Goal: Task Accomplishment & Management: Manage account settings

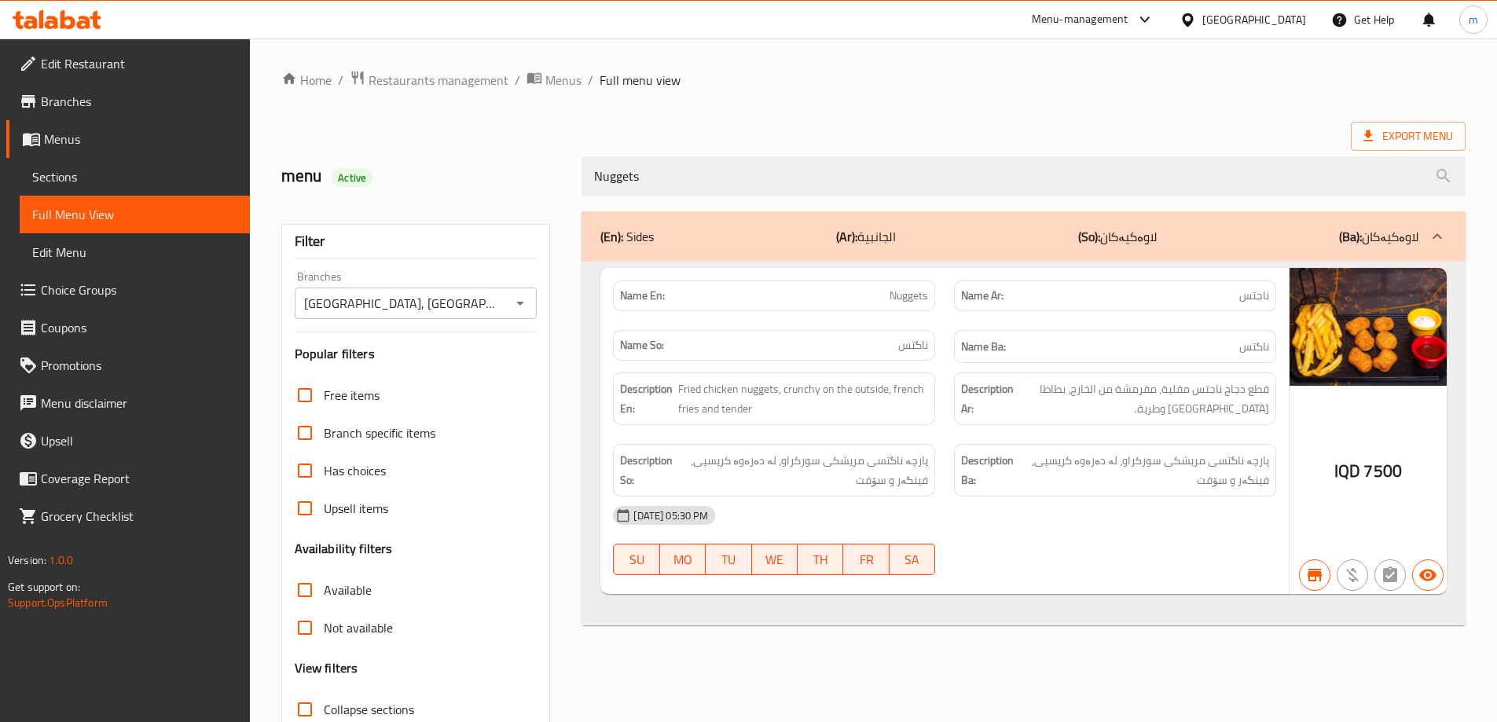
scroll to position [114, 0]
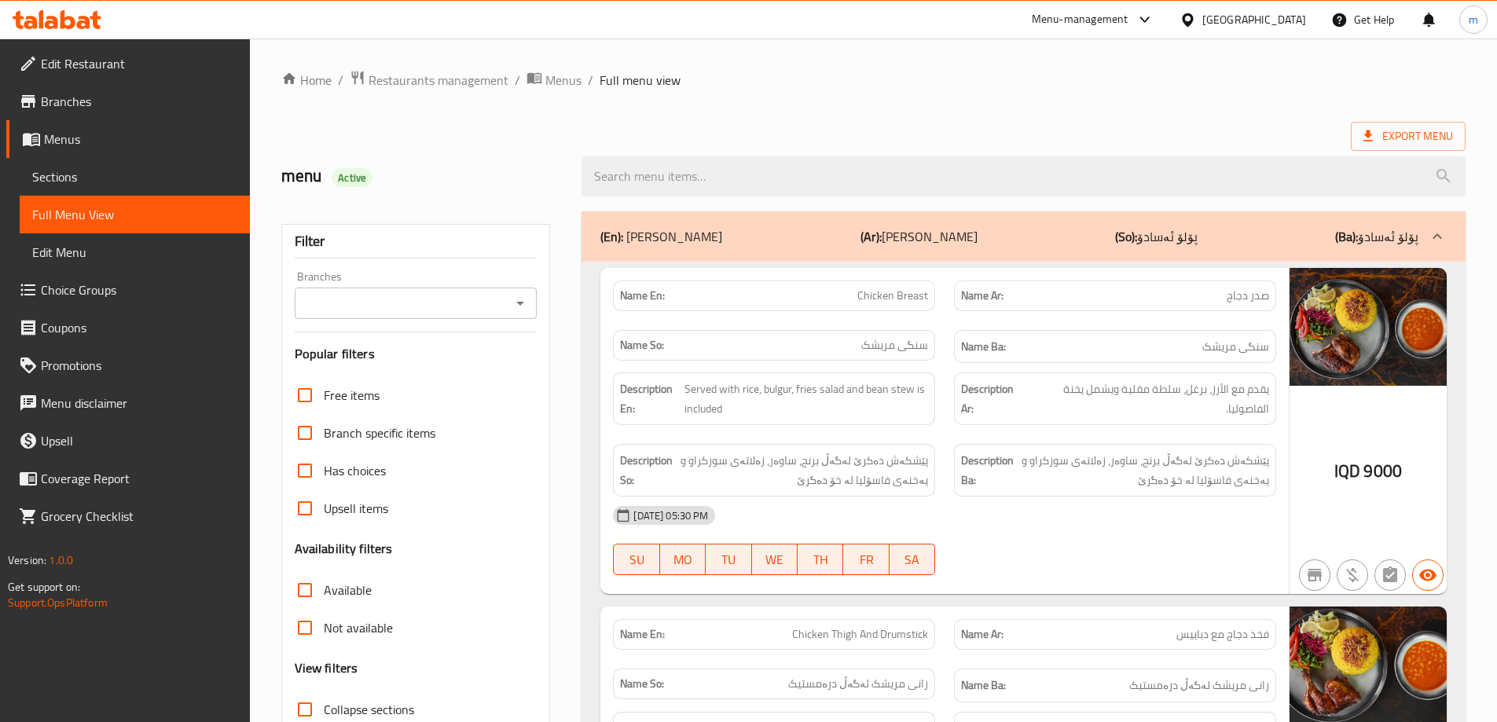
click at [73, 26] on icon at bounding box center [68, 19] width 15 height 19
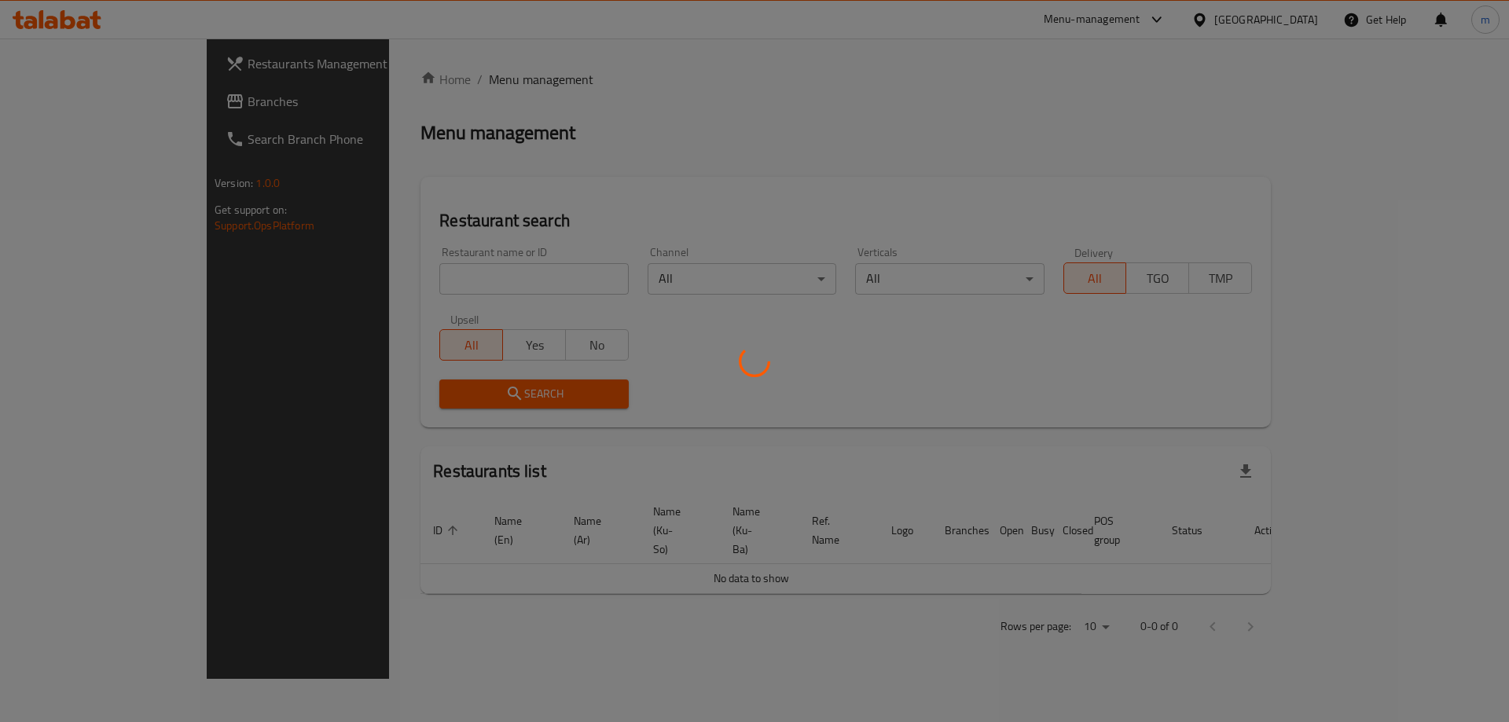
click at [431, 274] on div at bounding box center [754, 361] width 1509 height 722
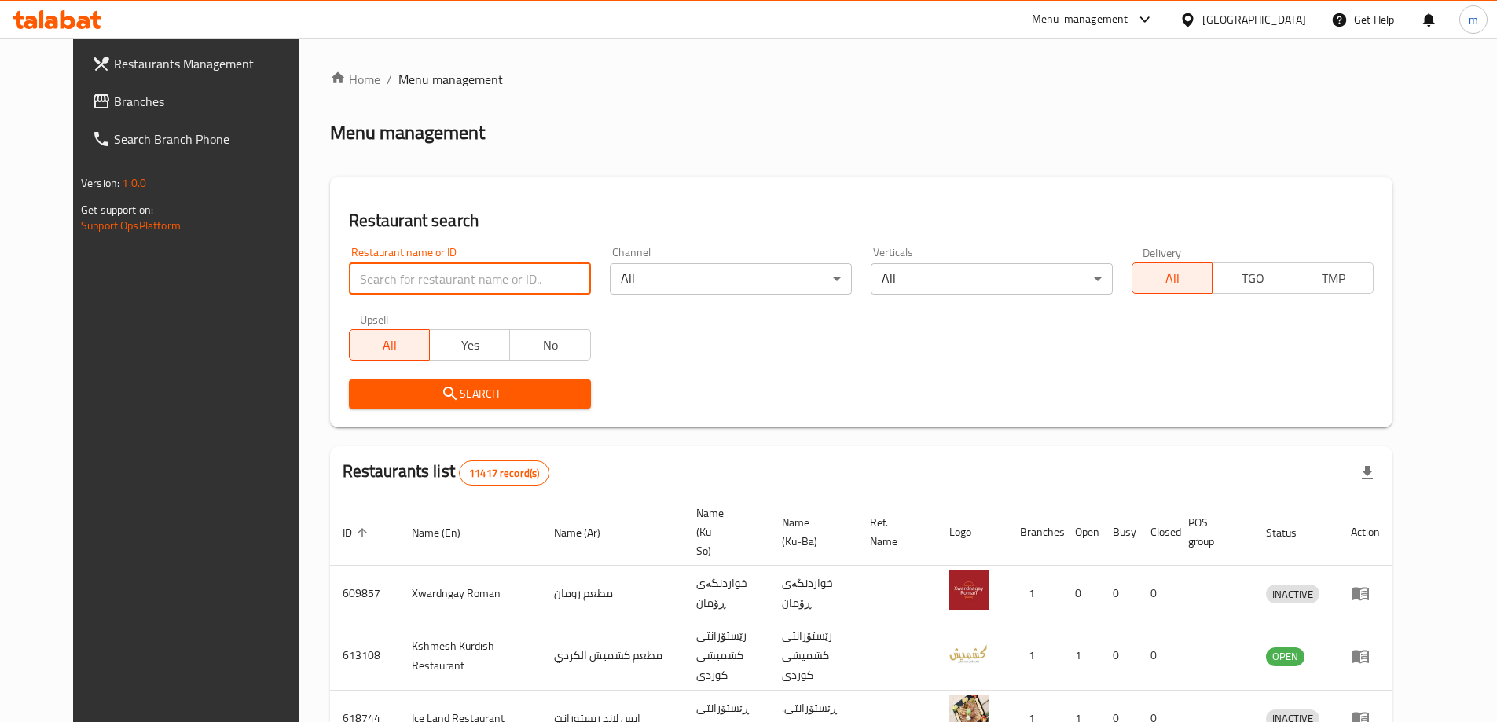
click at [431, 274] on input "search" at bounding box center [470, 278] width 242 height 31
paste input "Amigo Grill House"
type input "Amigo Grill House"
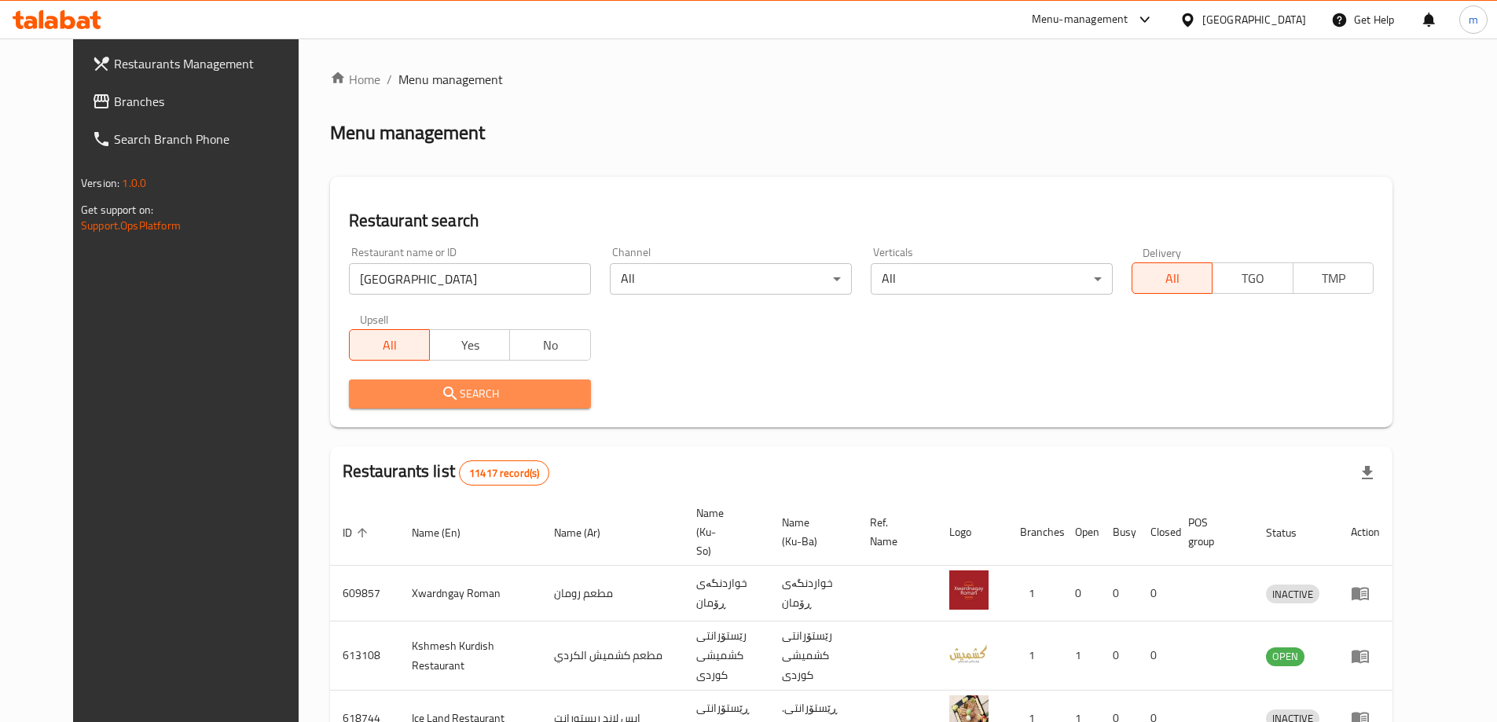
click at [427, 395] on span "Search" at bounding box center [469, 394] width 217 height 20
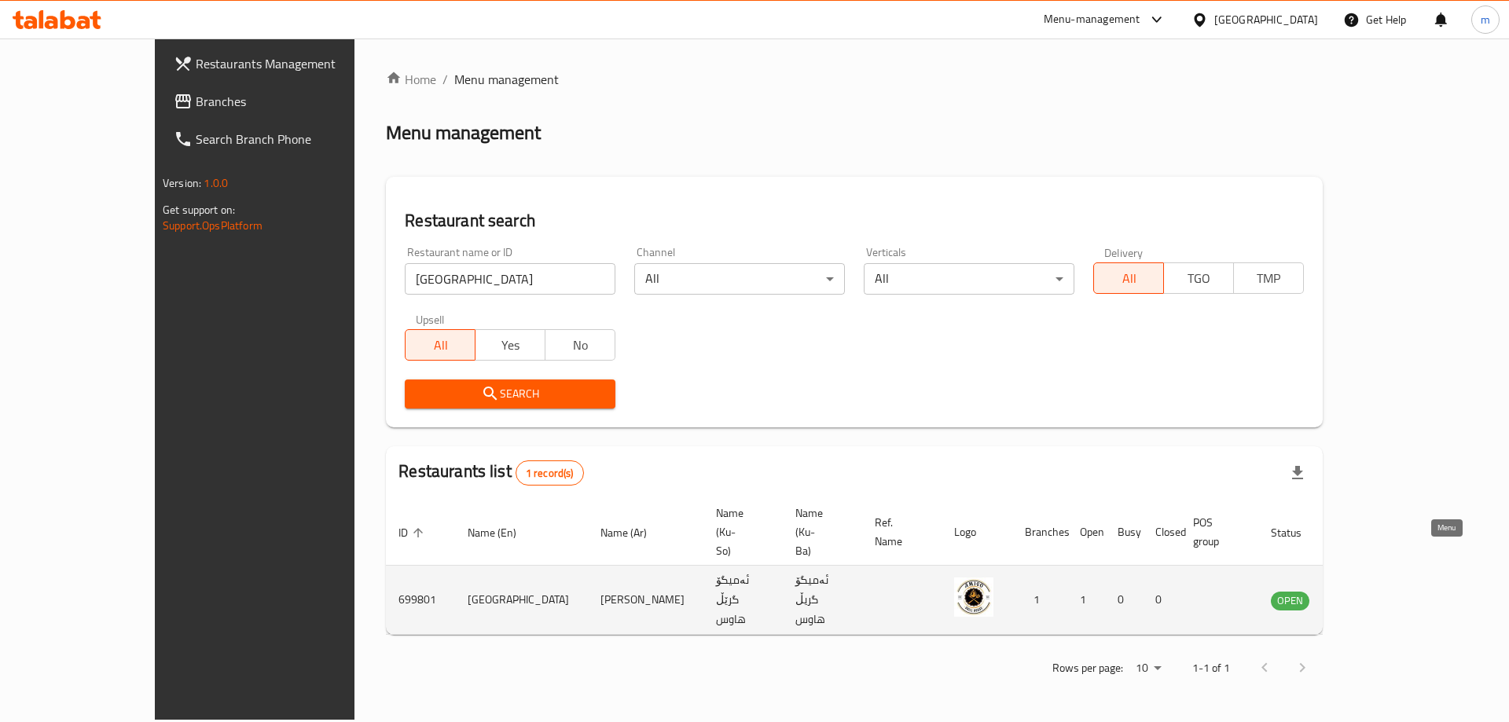
click at [1372, 591] on icon "enhanced table" at bounding box center [1362, 600] width 19 height 19
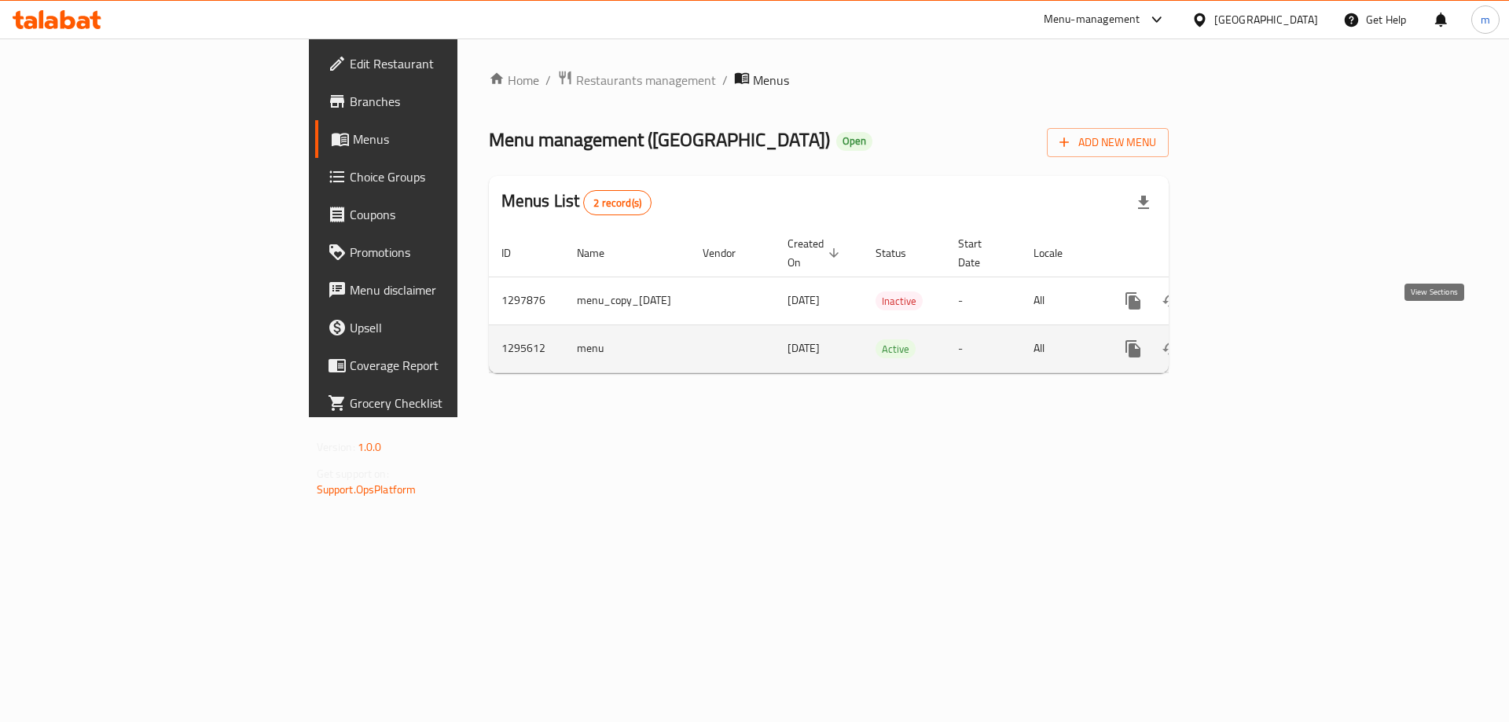
click at [1256, 339] on icon "enhanced table" at bounding box center [1246, 348] width 19 height 19
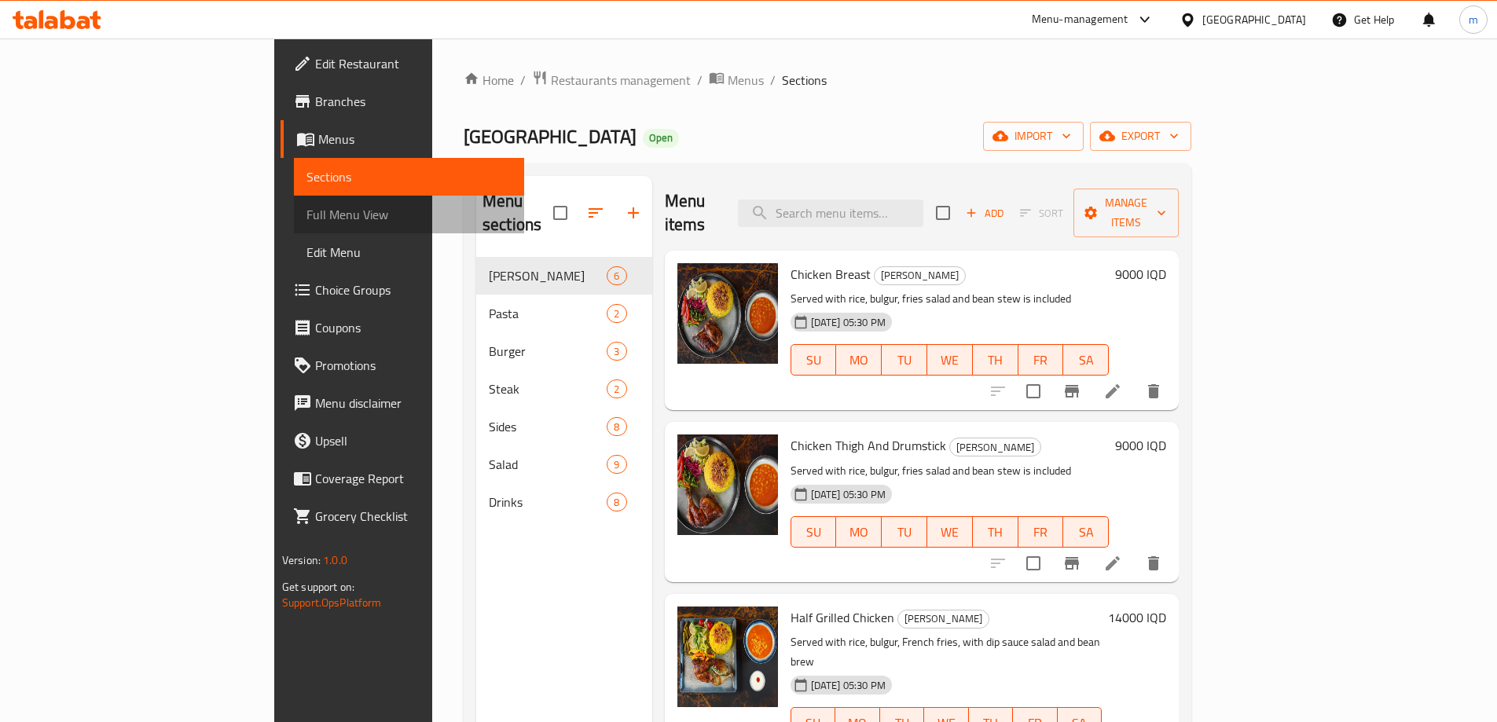
click at [306, 221] on span "Full Menu View" at bounding box center [408, 214] width 205 height 19
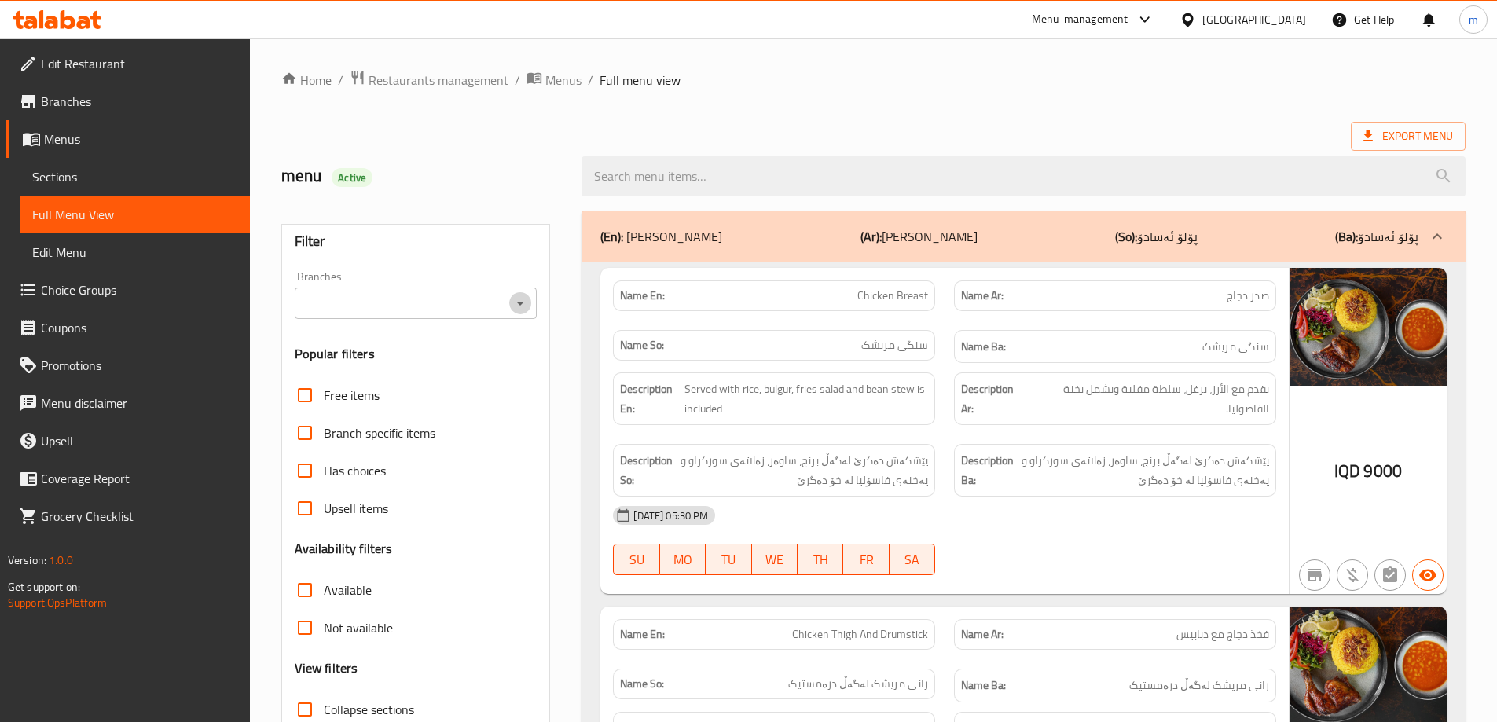
click at [517, 295] on icon "Open" at bounding box center [520, 303] width 19 height 19
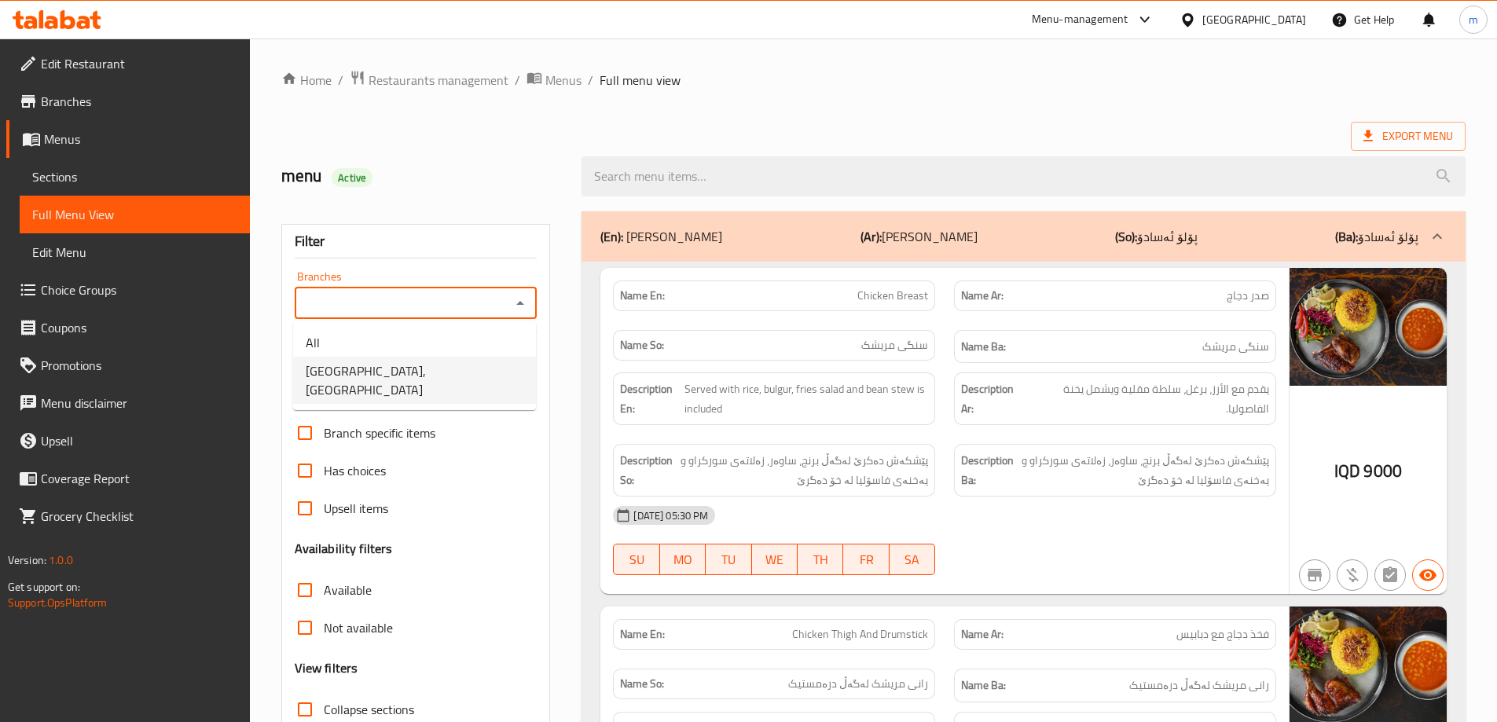
click at [513, 368] on li "[GEOGRAPHIC_DATA], [GEOGRAPHIC_DATA]" at bounding box center [414, 380] width 243 height 47
type input "[GEOGRAPHIC_DATA], [GEOGRAPHIC_DATA]"
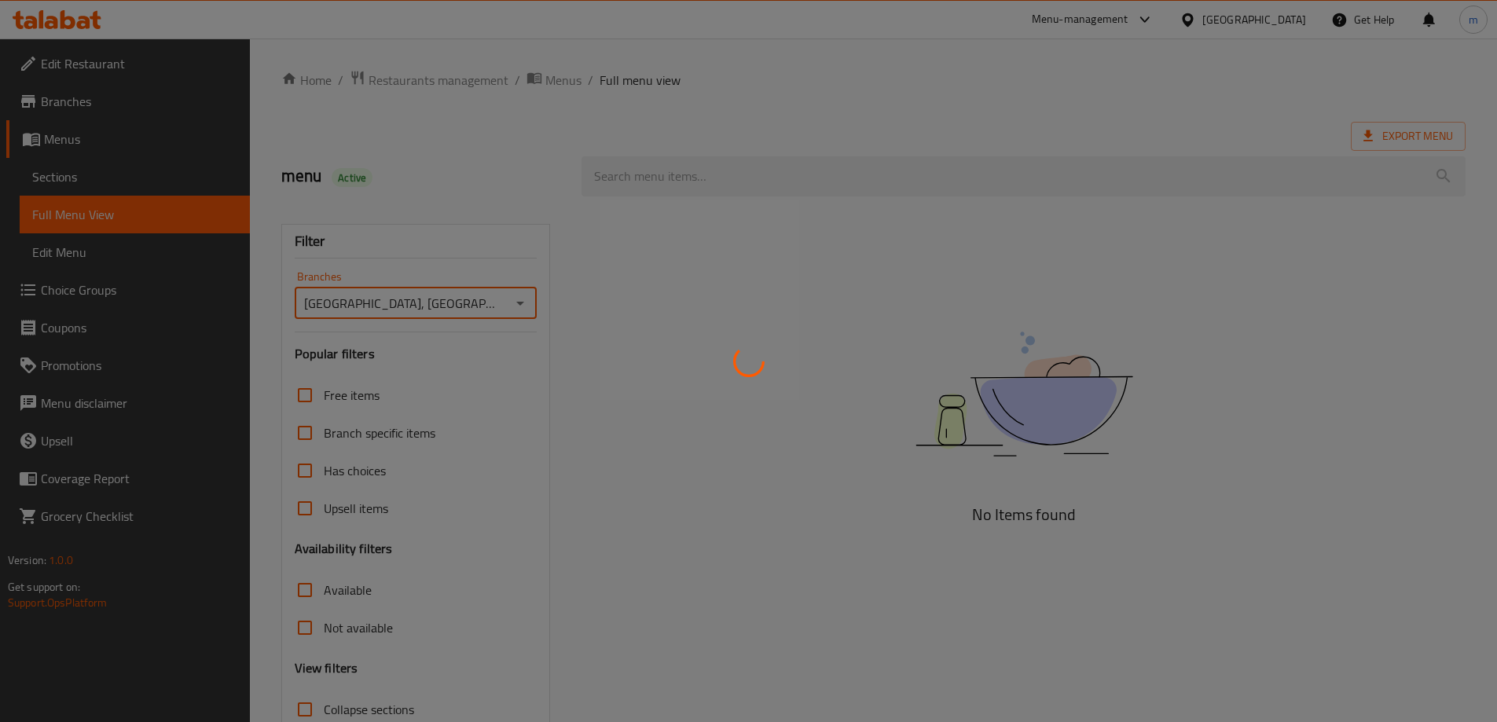
click at [691, 177] on div at bounding box center [748, 361] width 1497 height 722
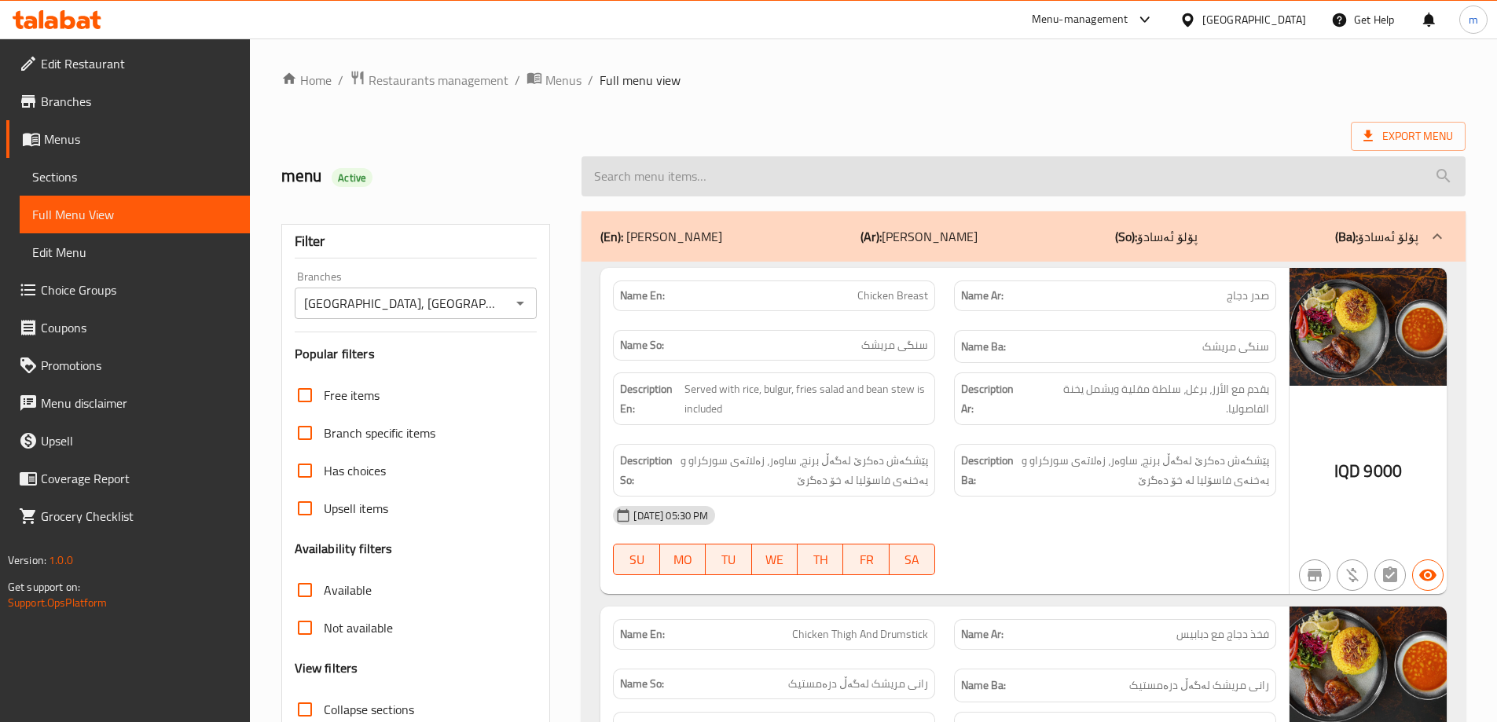
click at [681, 174] on input "search" at bounding box center [1023, 176] width 884 height 40
paste input "Classic Burger"
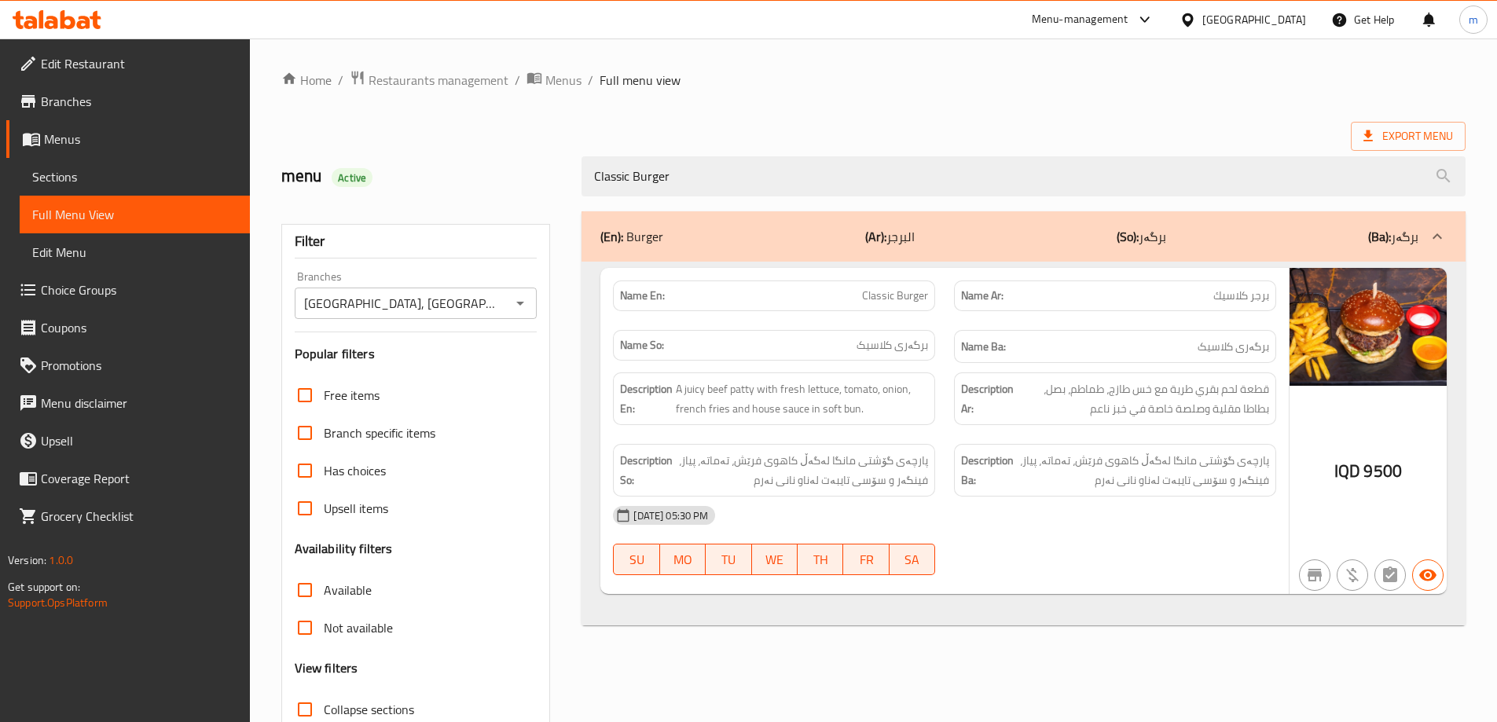
type input "Classic Burger"
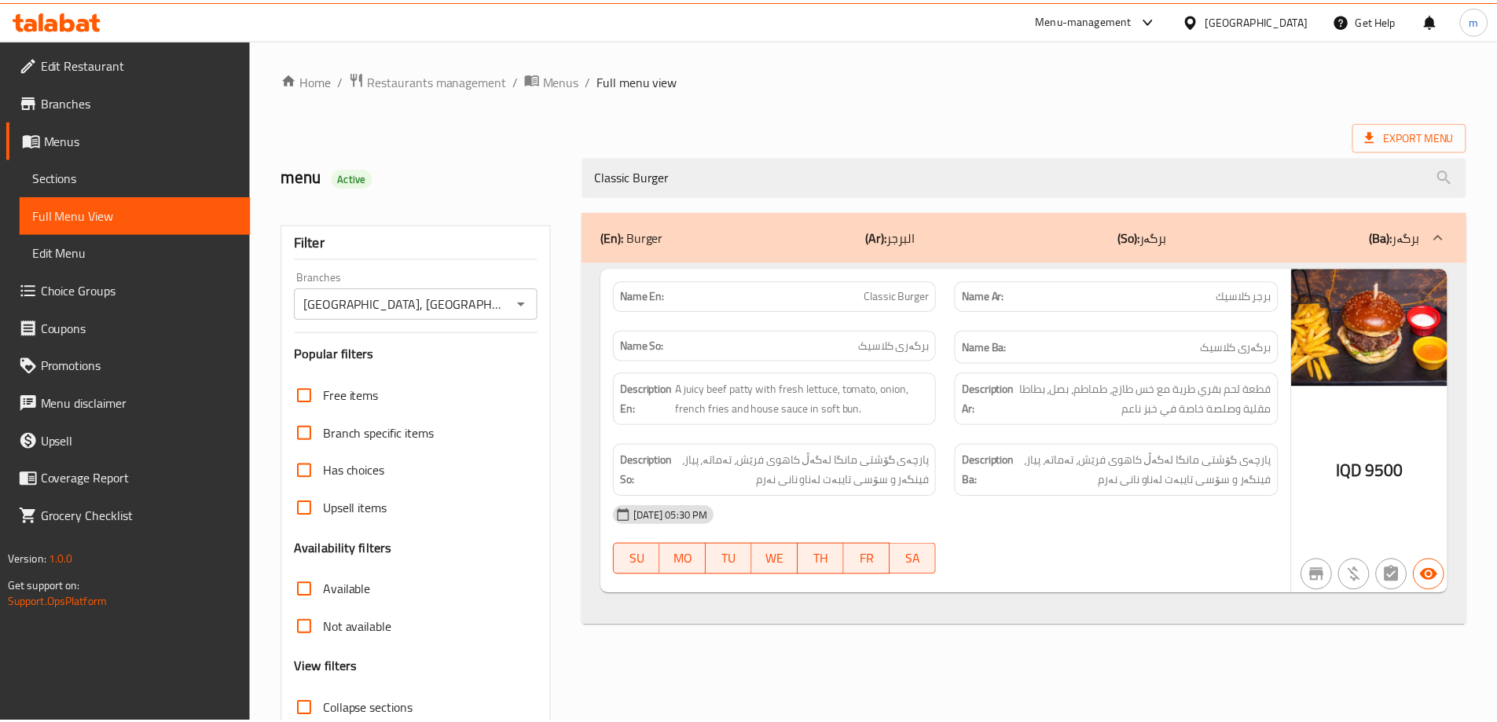
scroll to position [114, 0]
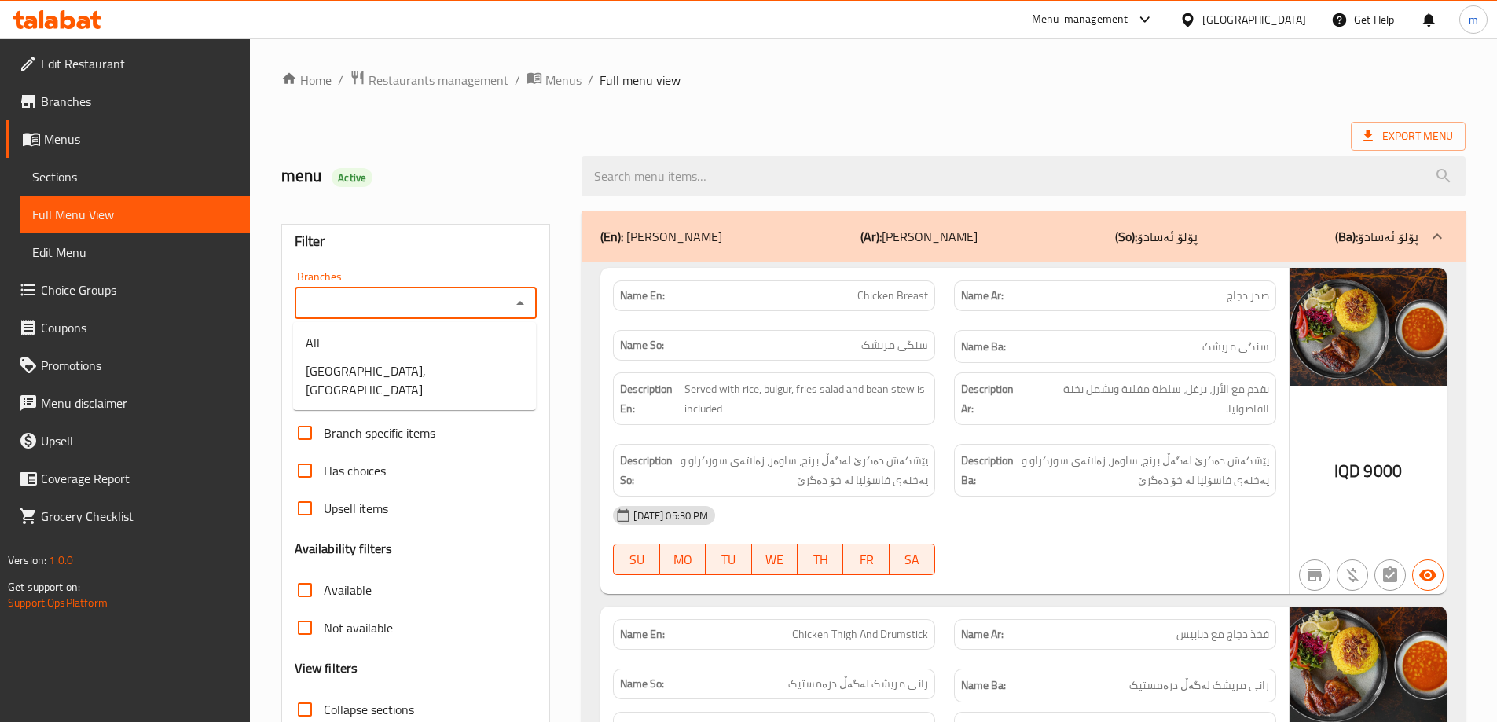
click at [506, 300] on input "Branches" at bounding box center [402, 303] width 207 height 22
click at [501, 368] on li "[GEOGRAPHIC_DATA], [GEOGRAPHIC_DATA]" at bounding box center [414, 380] width 243 height 47
type input "[GEOGRAPHIC_DATA], [GEOGRAPHIC_DATA]"
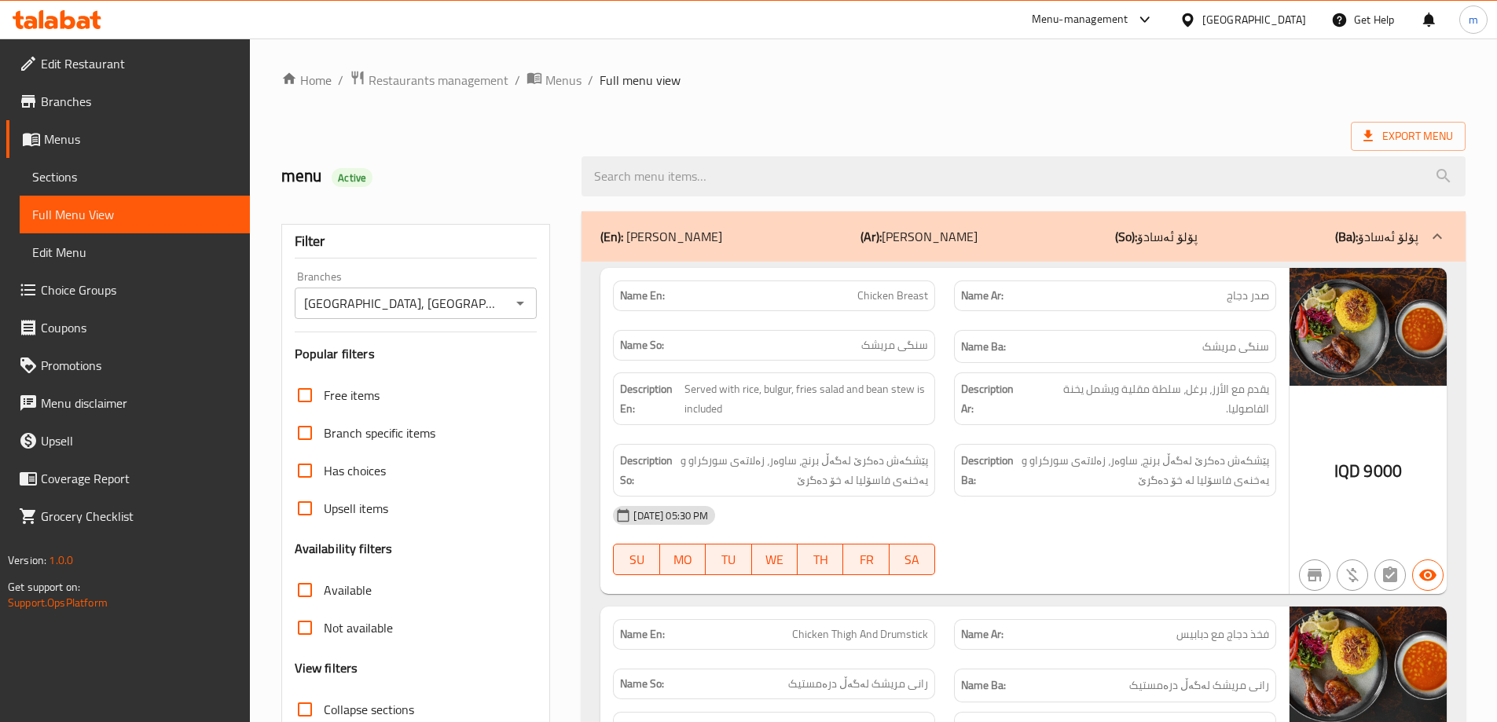
click at [648, 178] on input "search" at bounding box center [1023, 176] width 884 height 40
paste input "Amigo Chicken Burger"
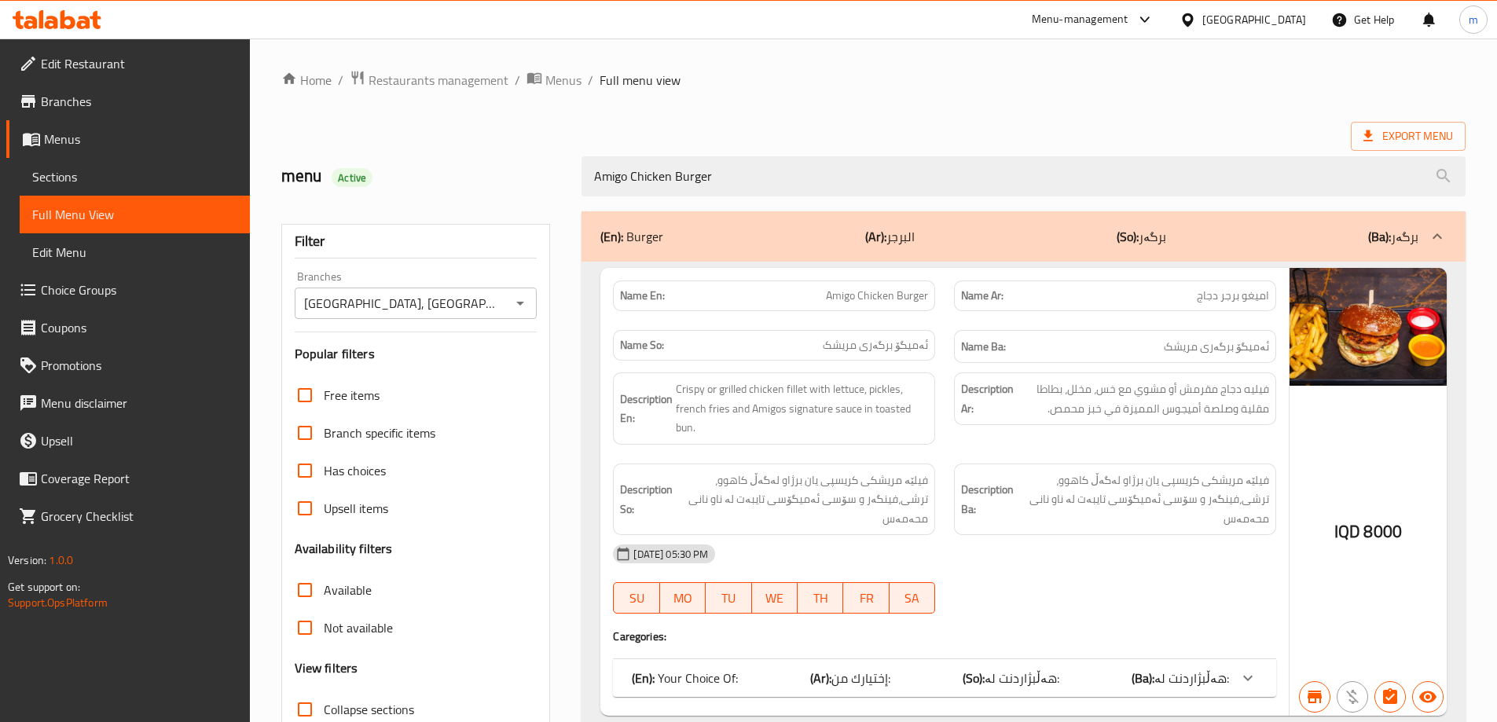
scroll to position [114, 0]
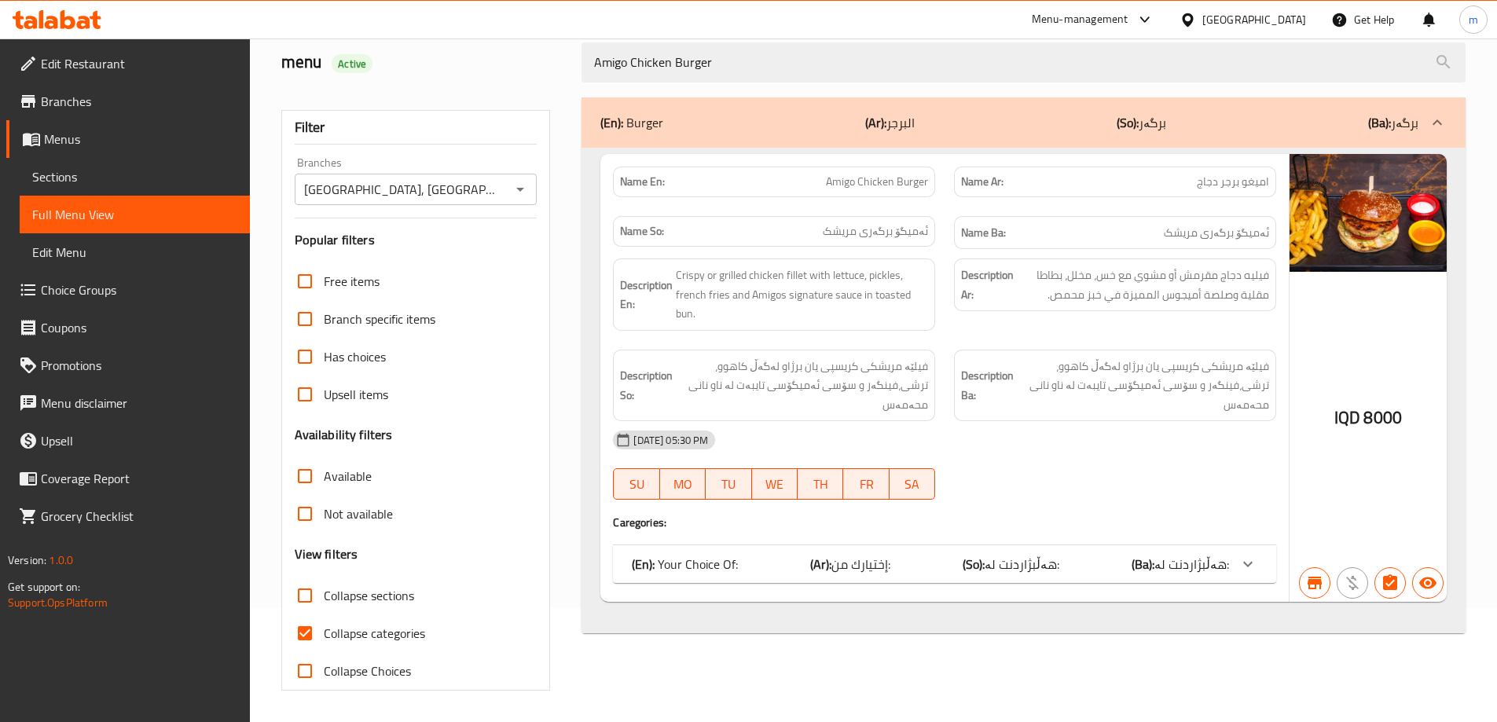
type input "Amigo Chicken Burger"
click at [303, 611] on input "Collapse sections" at bounding box center [305, 596] width 38 height 38
checkbox input "true"
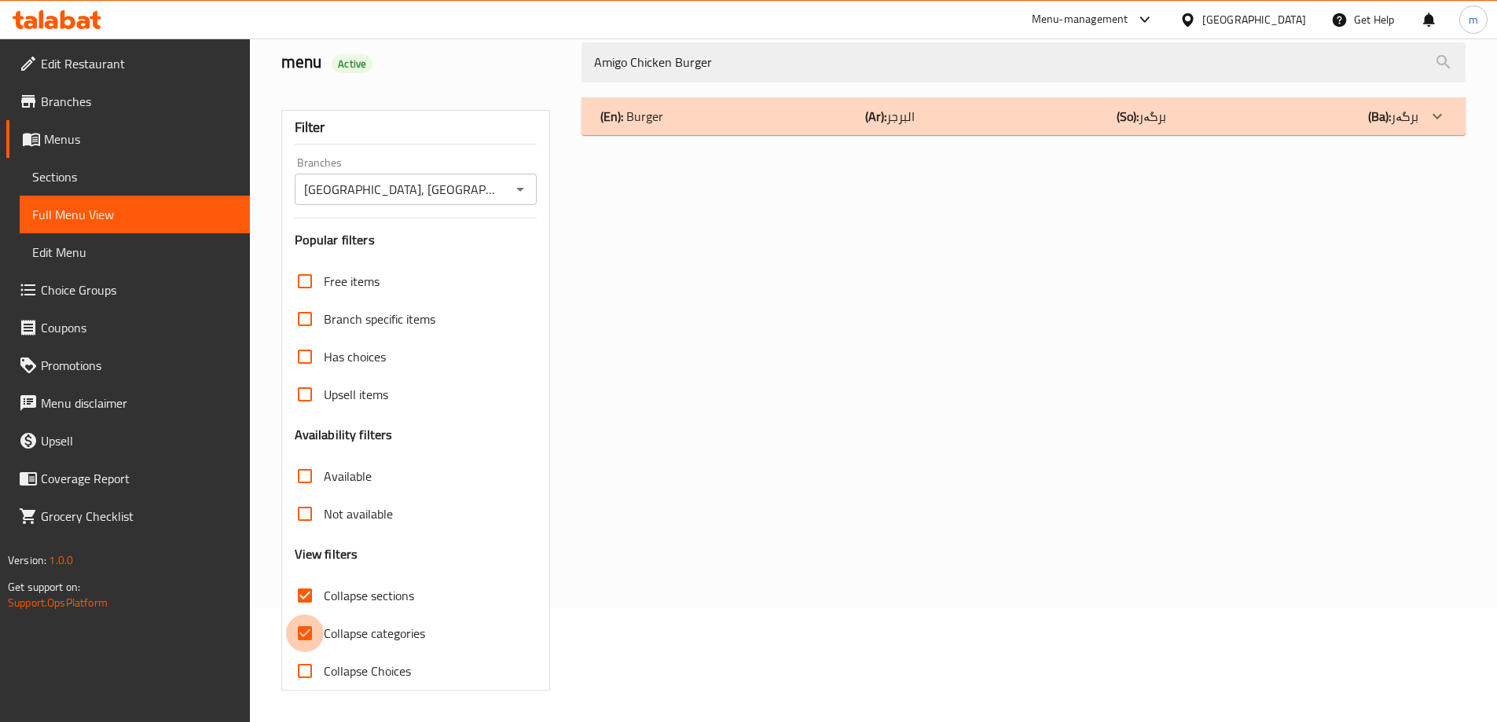
click at [303, 636] on input "Collapse categories" at bounding box center [305, 633] width 38 height 38
checkbox input "false"
click at [313, 572] on div "Free items Branch specific items Has choices Upsell items Availability filters …" at bounding box center [416, 475] width 243 height 427
click at [313, 603] on input "Collapse sections" at bounding box center [305, 596] width 38 height 38
checkbox input "false"
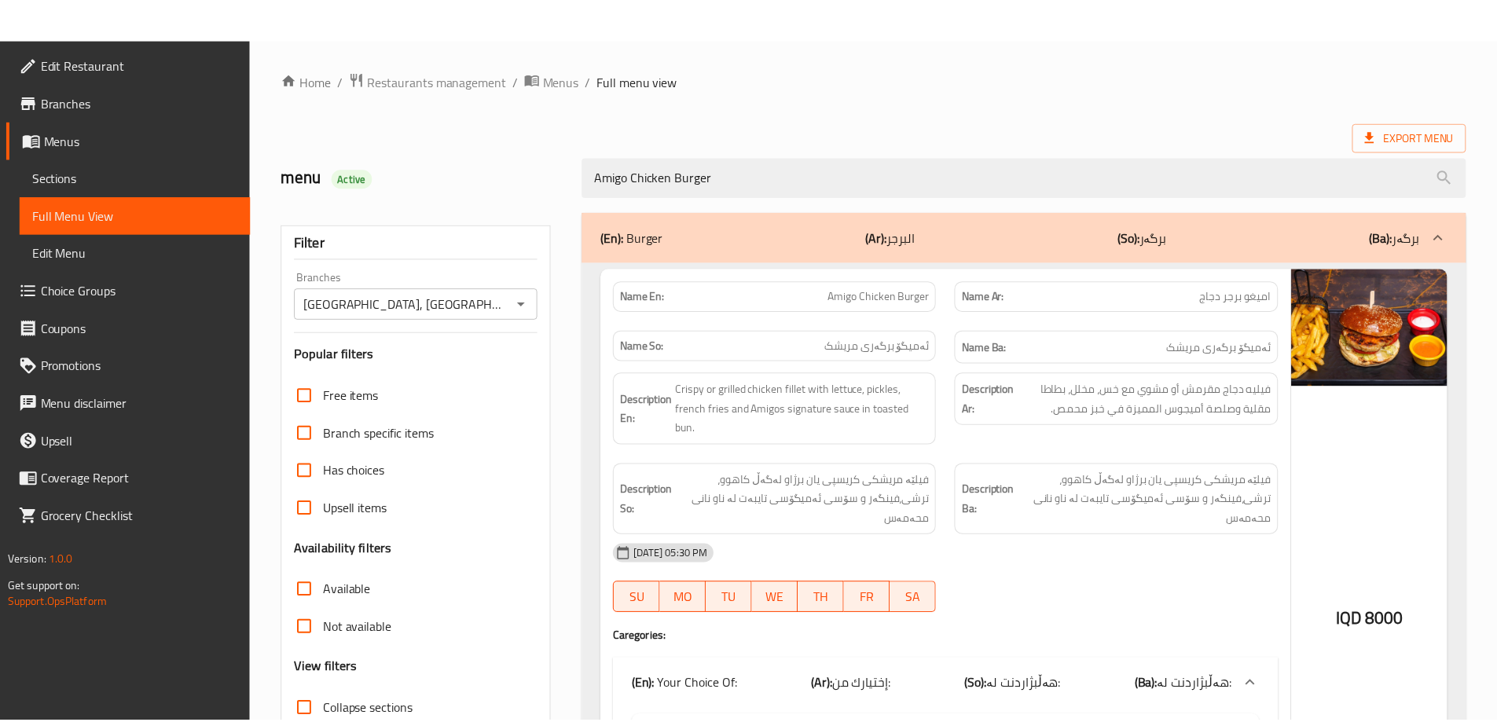
scroll to position [213, 0]
